Goal: Task Accomplishment & Management: Use online tool/utility

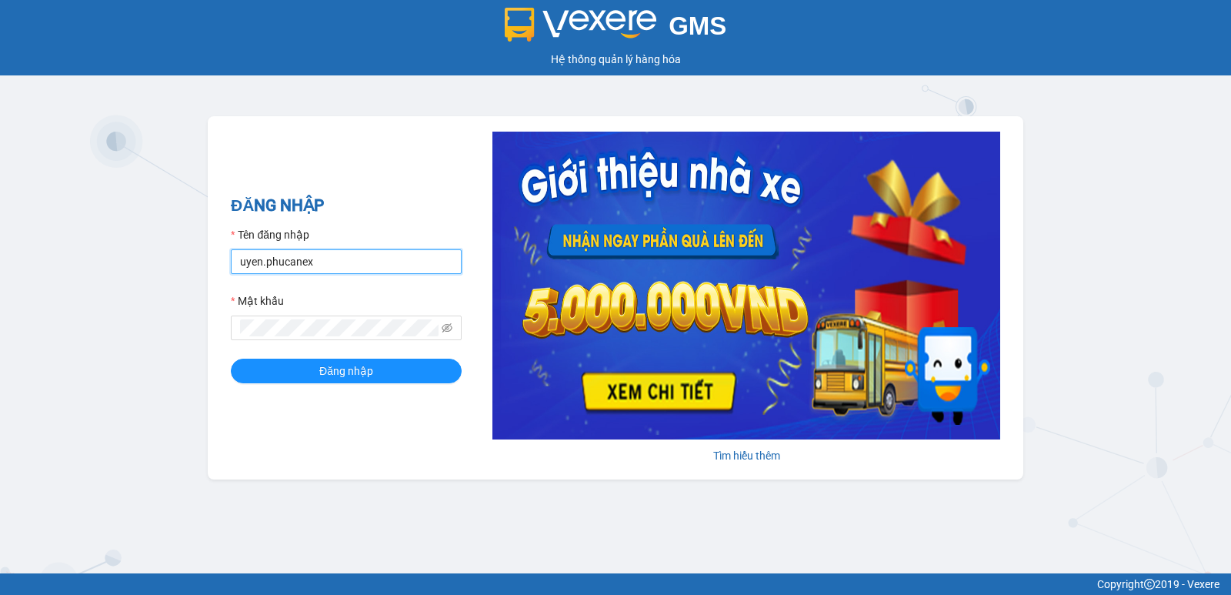
click at [125, 283] on div "GMS Hệ thống quản lý hàng hóa ĐĂNG NHẬP Tên đăng nhập uyen.phucanex Mật khẩu Đă…" at bounding box center [615, 286] width 1231 height 573
type input "huong.phucanex"
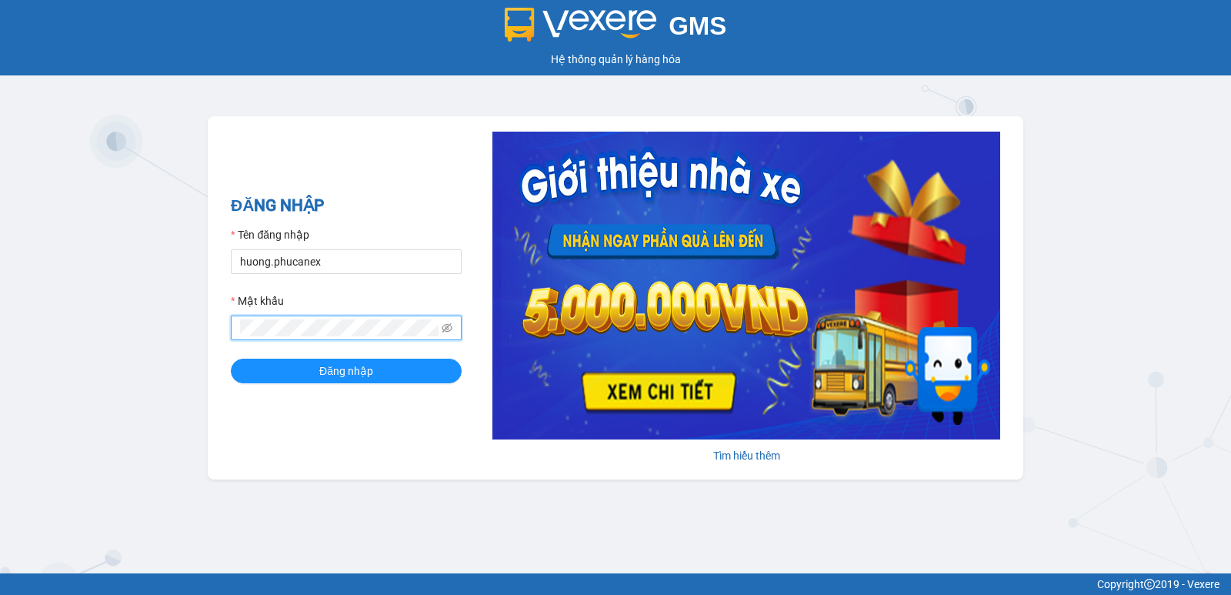
click at [111, 338] on div "GMS Hệ thống quản lý hàng hóa ĐĂNG NHẬP Tên đăng nhập huong.phucanex Mật khẩu Đ…" at bounding box center [615, 286] width 1231 height 573
click at [231, 359] on button "Đăng nhập" at bounding box center [346, 371] width 231 height 25
